Goal: Information Seeking & Learning: Learn about a topic

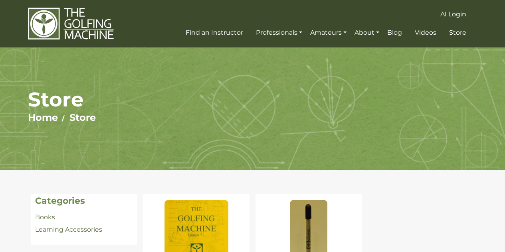
scroll to position [178, 0]
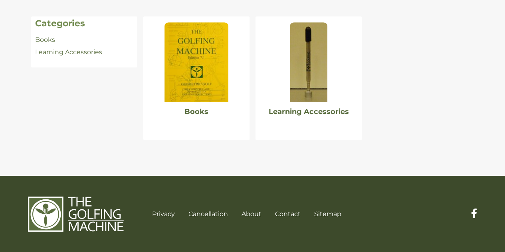
click at [195, 78] on img at bounding box center [197, 62] width 64 height 80
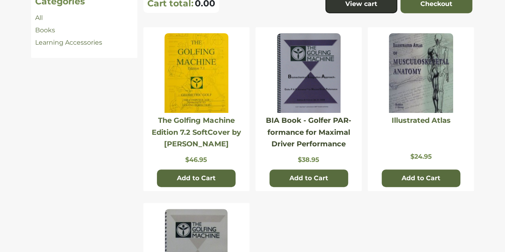
scroll to position [399, 0]
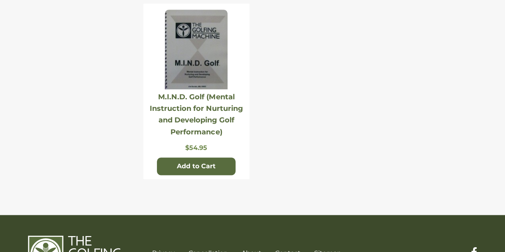
drag, startPoint x: 216, startPoint y: 102, endPoint x: 99, endPoint y: 87, distance: 117.9
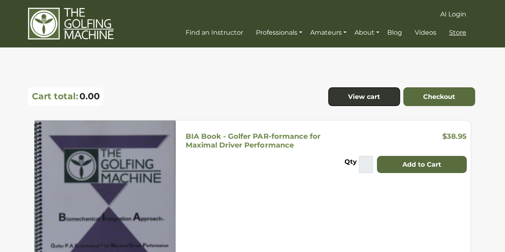
click at [457, 35] on span "Store" at bounding box center [457, 33] width 17 height 8
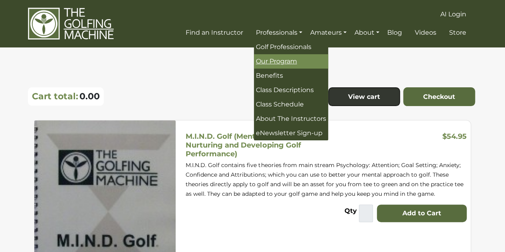
click at [296, 64] on span "Our Program" at bounding box center [276, 62] width 41 height 8
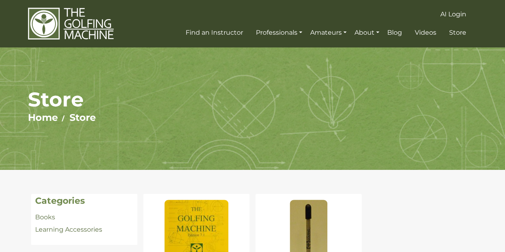
scroll to position [178, 0]
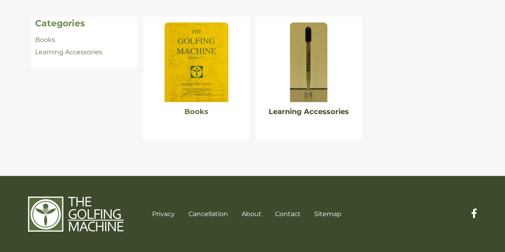
click at [341, 110] on link "Learning Accessories" at bounding box center [309, 111] width 80 height 9
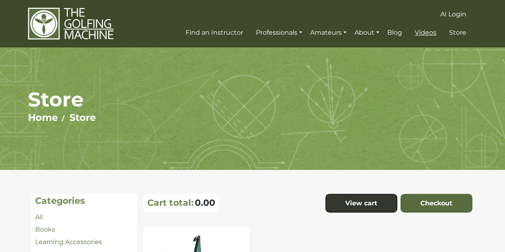
click at [433, 33] on span "Videos" at bounding box center [426, 33] width 22 height 8
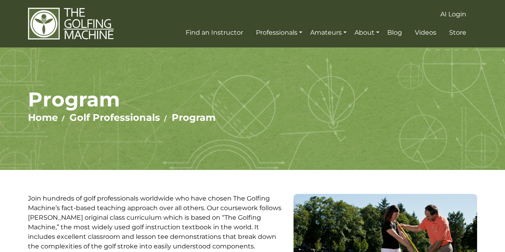
scroll to position [176, 0]
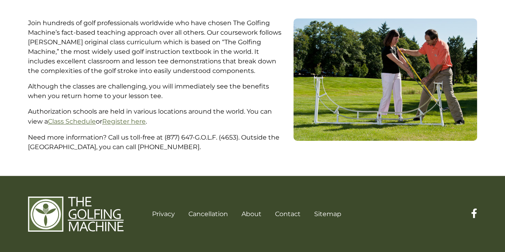
click at [284, 68] on p "Join hundreds of golf professionals worldwide who have chosen The Golfing Machi…" at bounding box center [158, 47] width 260 height 58
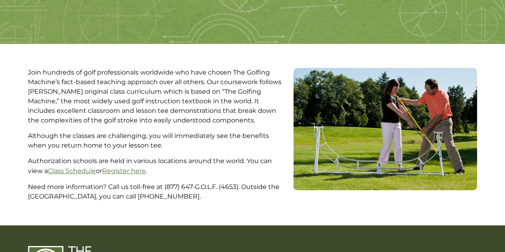
scroll to position [0, 0]
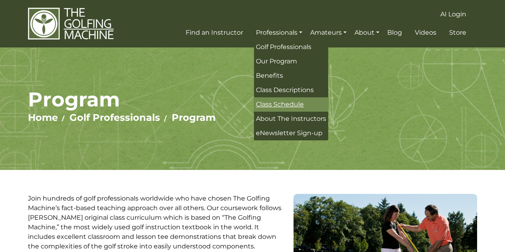
click at [297, 101] on span "Class Schedule" at bounding box center [280, 105] width 48 height 8
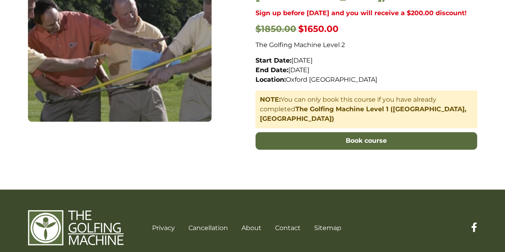
scroll to position [366, 0]
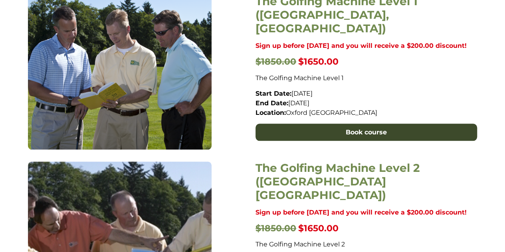
click at [333, 127] on link "Book course" at bounding box center [367, 133] width 222 height 18
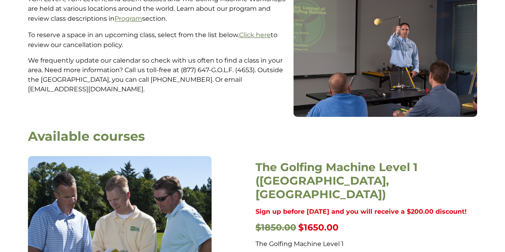
scroll to position [0, 0]
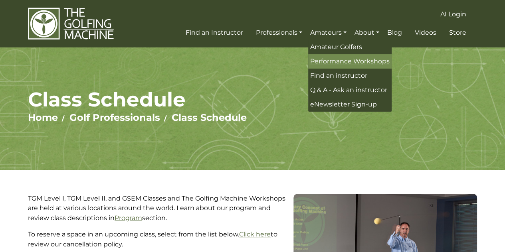
click at [355, 63] on span "Performance Workshops" at bounding box center [349, 62] width 79 height 8
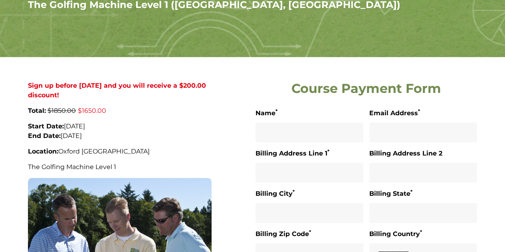
scroll to position [374, 0]
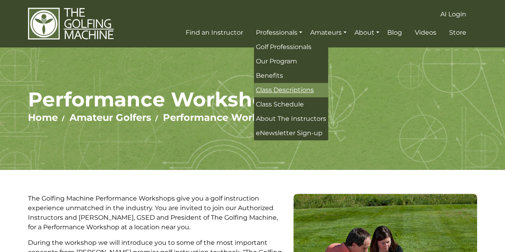
click at [292, 89] on span "Class Descriptions" at bounding box center [285, 90] width 58 height 8
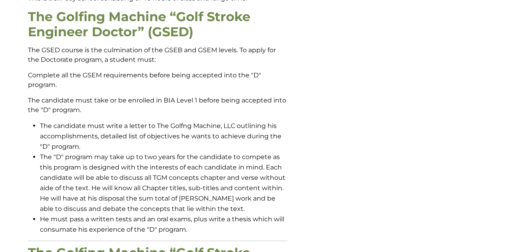
scroll to position [803, 0]
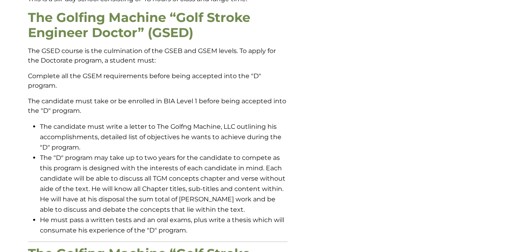
click at [169, 101] on p "The candidate must take or be enrolled in BIA Level 1 before being accepted int…" at bounding box center [158, 106] width 260 height 19
copy p "BIA"
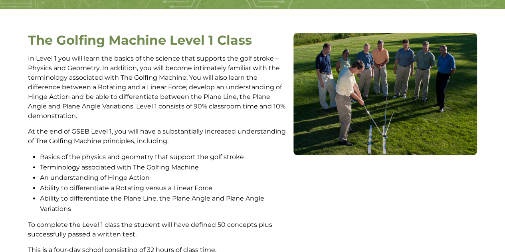
scroll to position [0, 0]
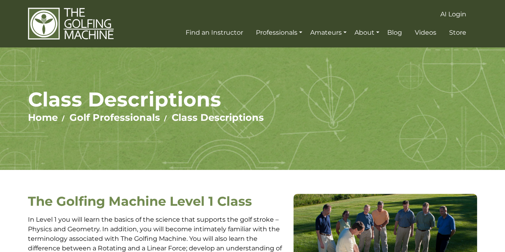
click at [88, 20] on img at bounding box center [71, 23] width 86 height 33
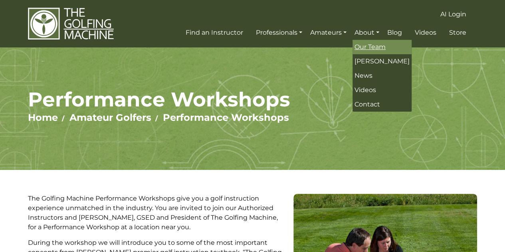
click at [375, 49] on span "Our Team" at bounding box center [370, 47] width 31 height 8
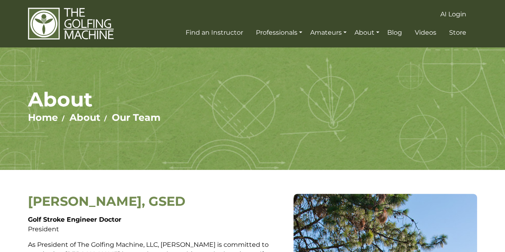
scroll to position [200, 0]
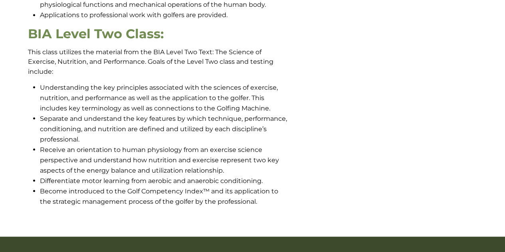
scroll to position [689, 0]
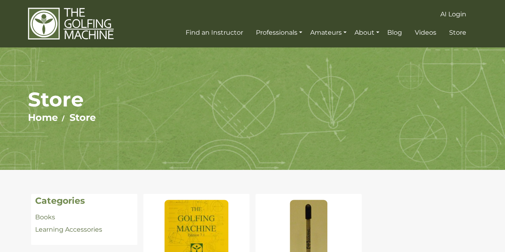
scroll to position [178, 0]
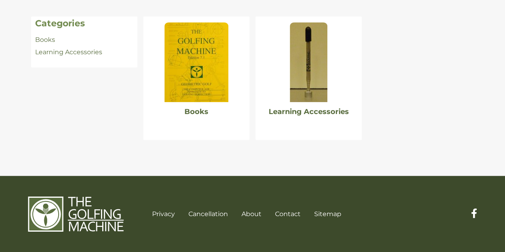
click at [206, 97] on img at bounding box center [197, 62] width 64 height 80
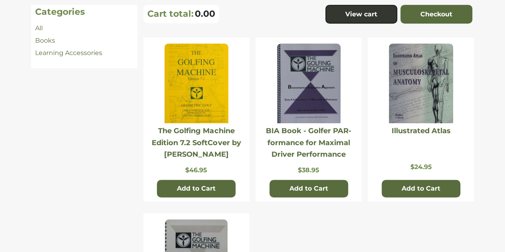
scroll to position [200, 0]
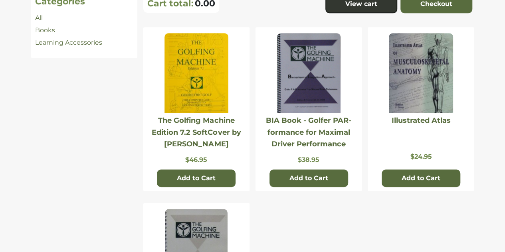
click at [318, 127] on h2 "BIA Book - Golfer PAR-formance for Maximal Driver Performance" at bounding box center [309, 132] width 98 height 35
click at [310, 134] on link "BIA Book - Golfer PAR-formance for Maximal Driver Performance" at bounding box center [308, 132] width 85 height 32
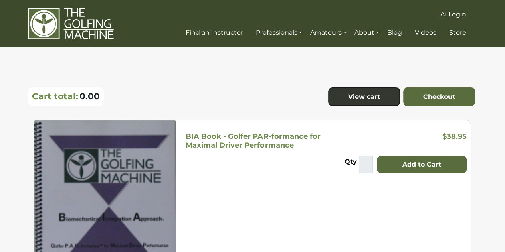
scroll to position [199, 0]
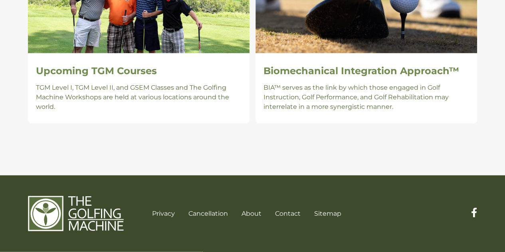
scroll to position [582, 0]
